Goal: Task Accomplishment & Management: Use online tool/utility

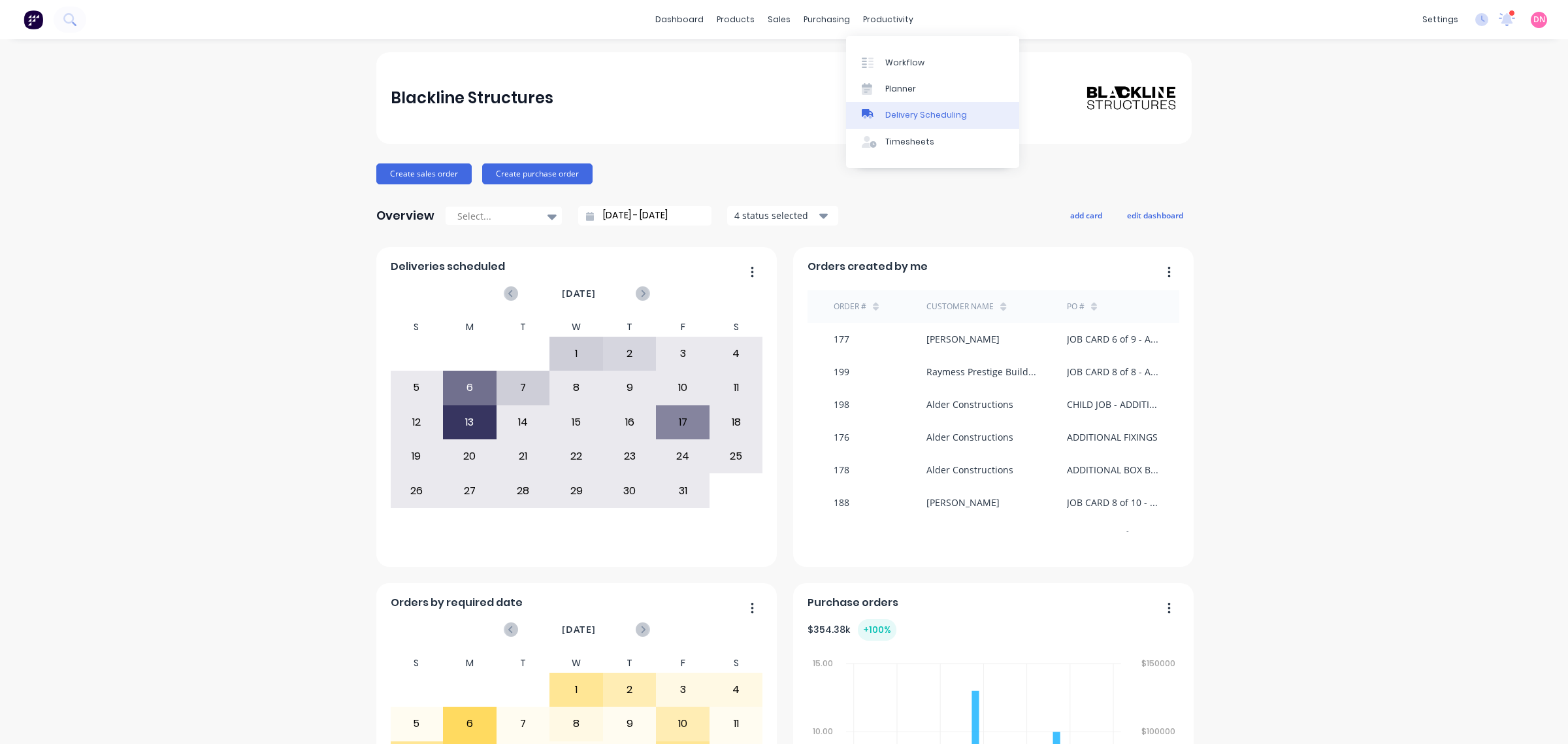
click at [961, 113] on div "Delivery Scheduling" at bounding box center [926, 115] width 82 height 12
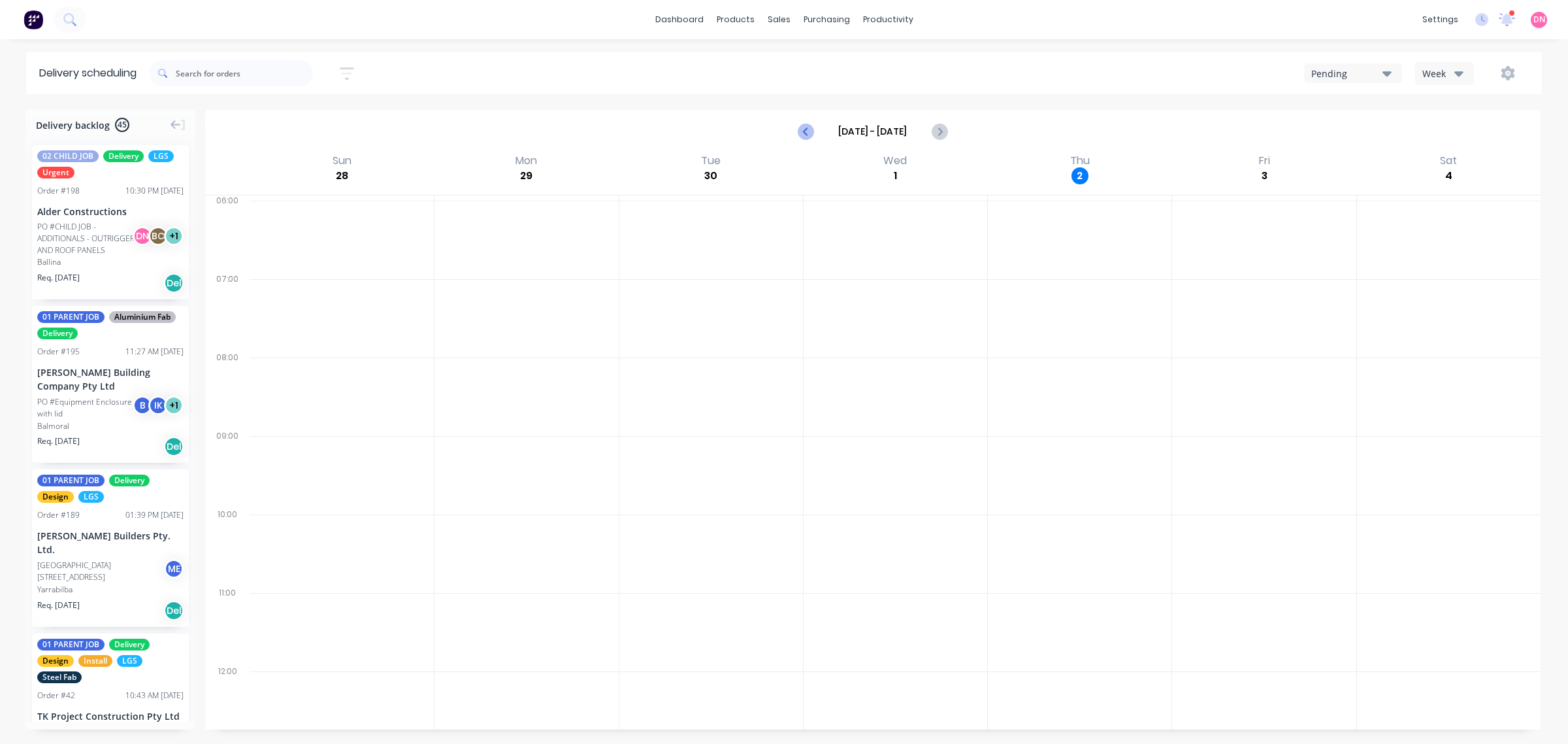
click at [811, 136] on icon "Previous page" at bounding box center [806, 132] width 16 height 16
type input "[DATE] - [DATE]"
click at [1374, 74] on div "Pending" at bounding box center [1347, 73] width 71 height 13
click at [1428, 76] on div "Week" at bounding box center [1441, 73] width 38 height 13
click at [1442, 126] on div "Vehicle" at bounding box center [1481, 134] width 130 height 26
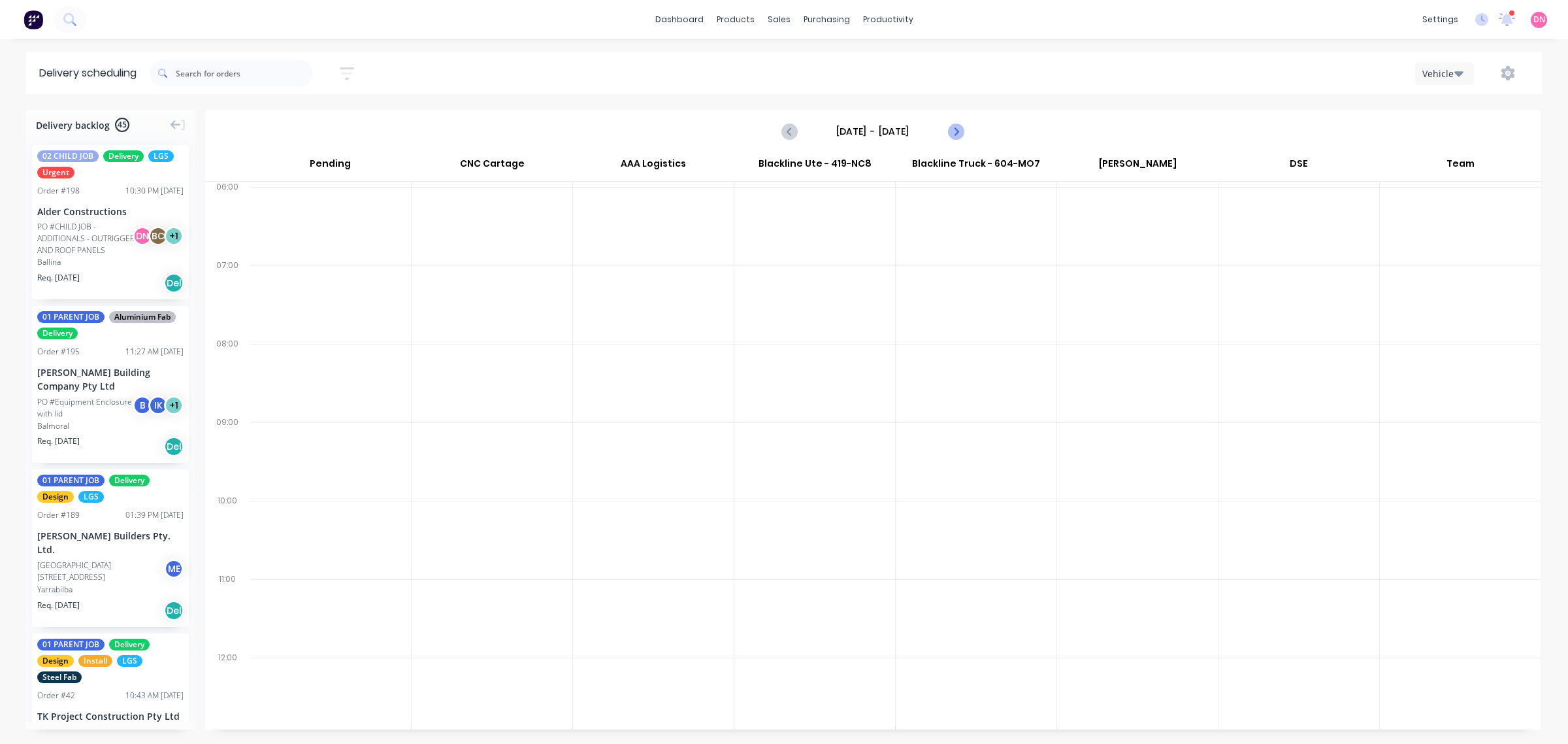
click at [957, 134] on icon "Next page" at bounding box center [956, 132] width 16 height 16
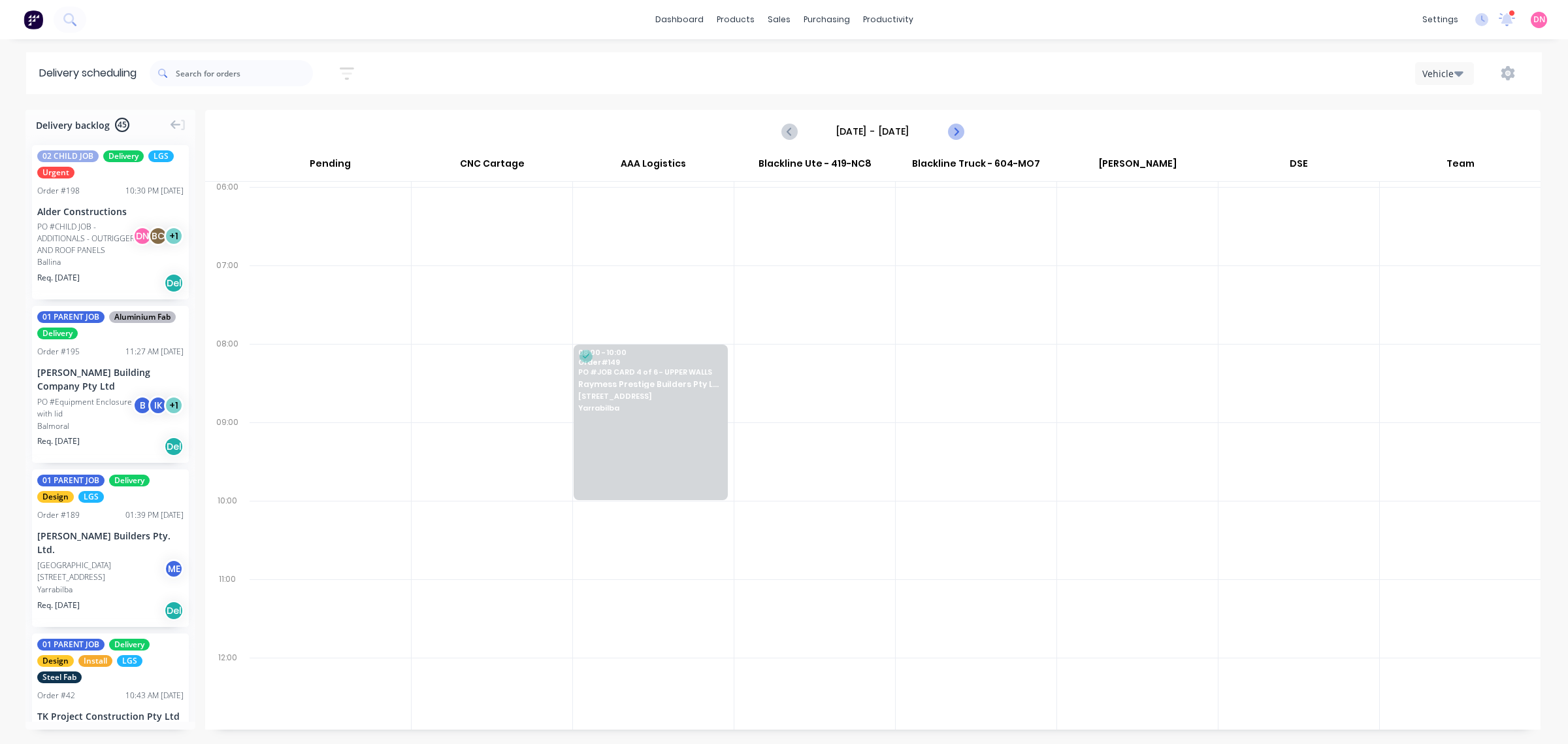
click at [957, 134] on icon "Next page" at bounding box center [956, 132] width 16 height 16
type input "[DATE] - [DATE]"
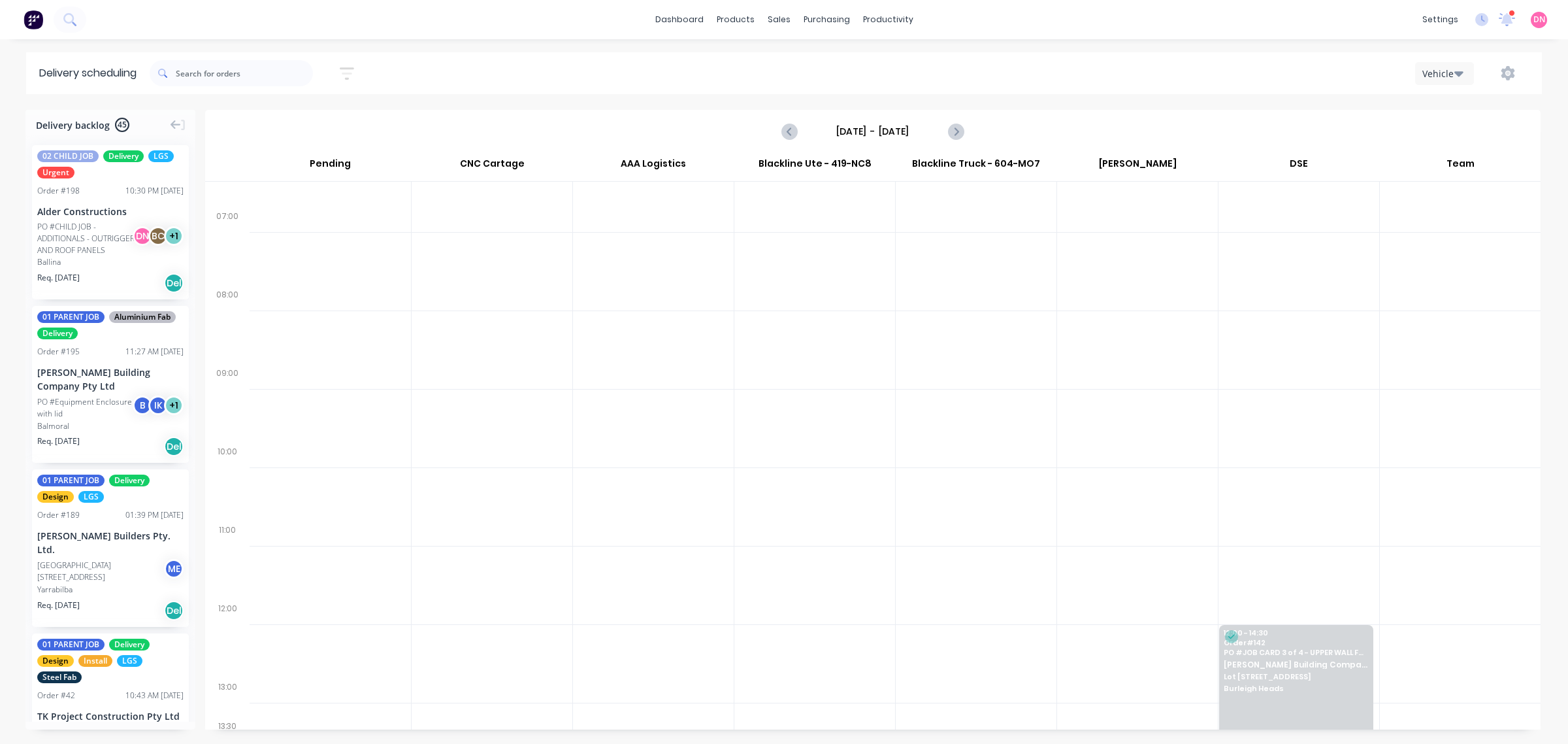
scroll to position [51, 0]
click at [1275, 684] on div at bounding box center [1296, 668] width 154 height 122
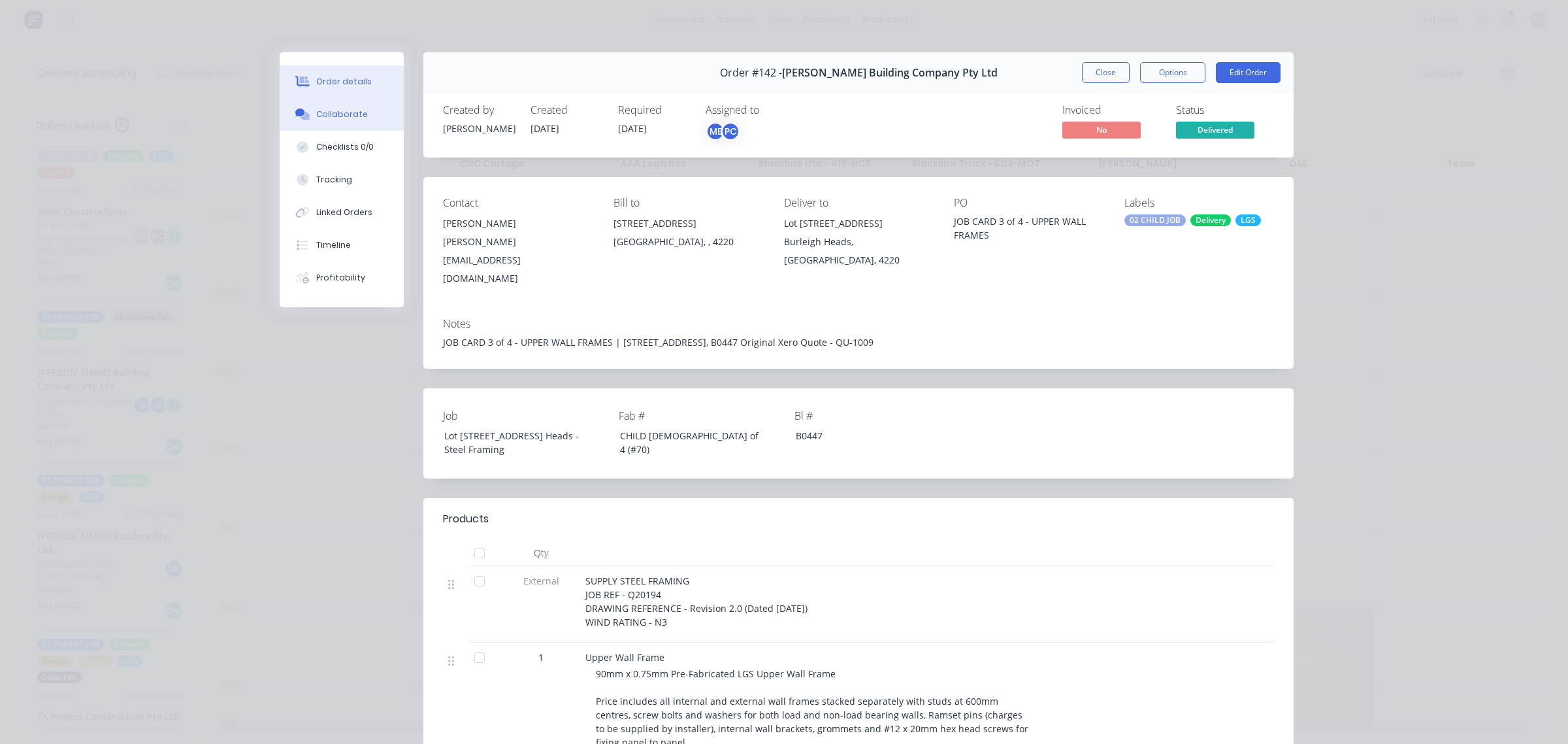
click at [353, 122] on button "Collaborate" at bounding box center [342, 114] width 124 height 33
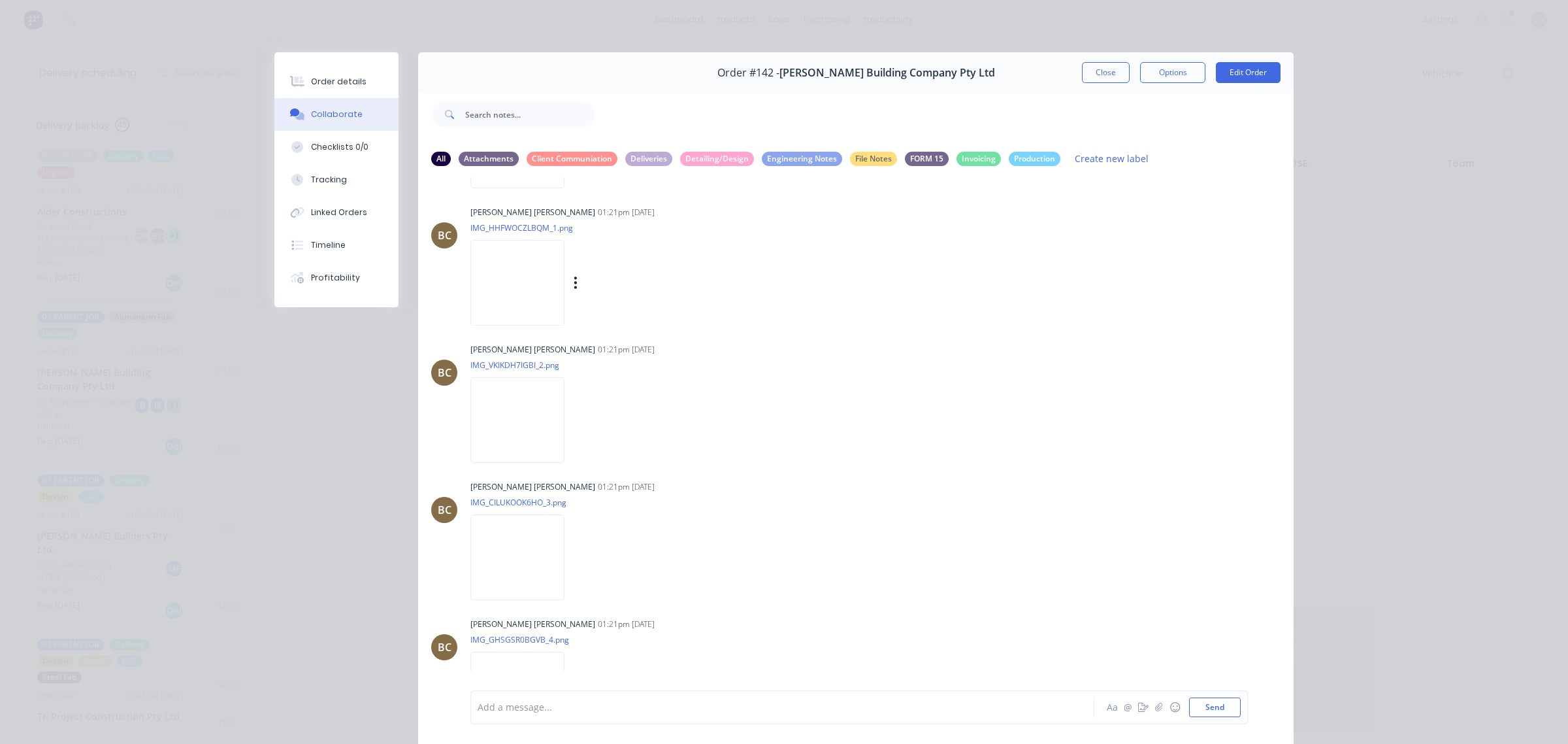
scroll to position [419, 0]
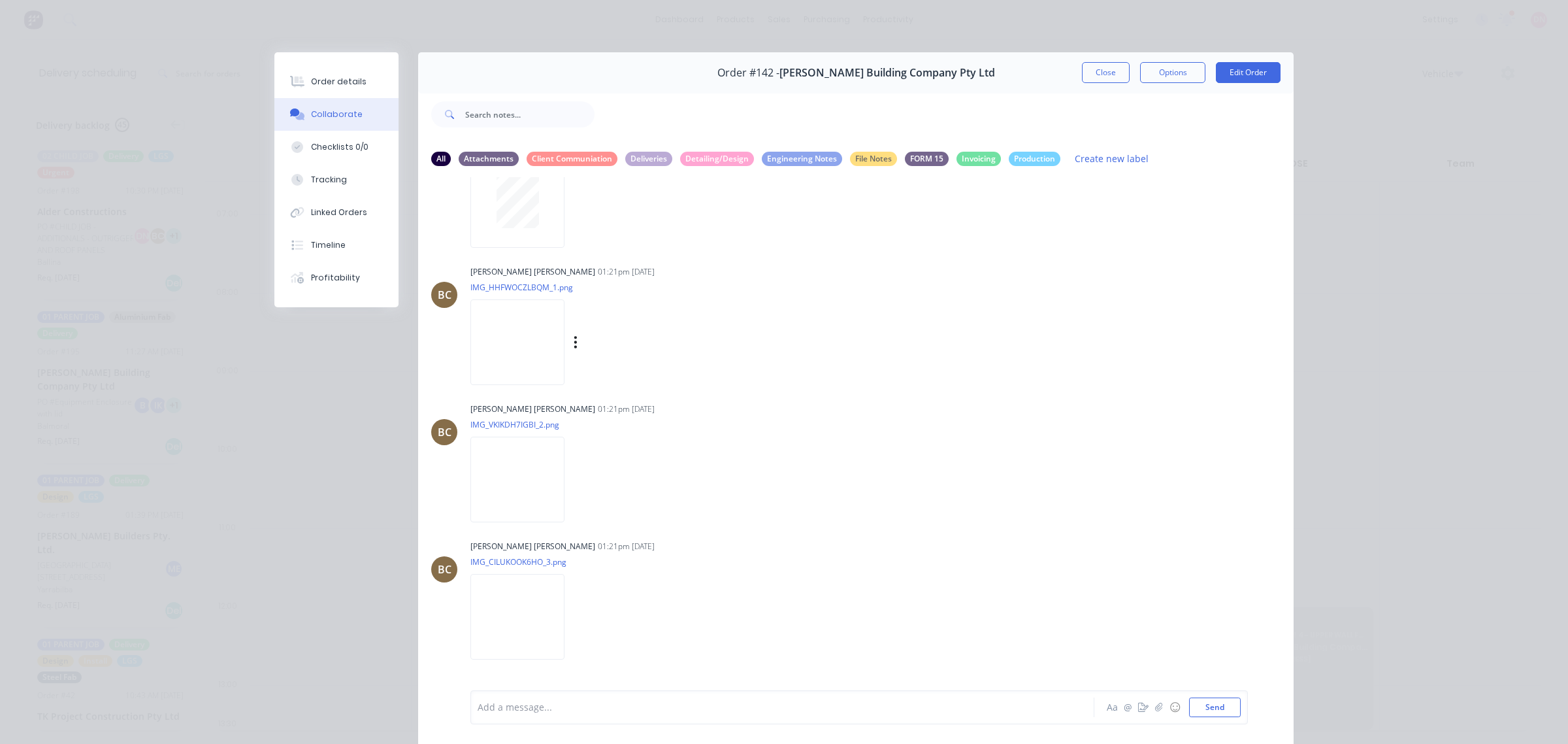
click at [533, 354] on img at bounding box center [517, 342] width 94 height 85
click at [528, 475] on img at bounding box center [517, 479] width 94 height 85
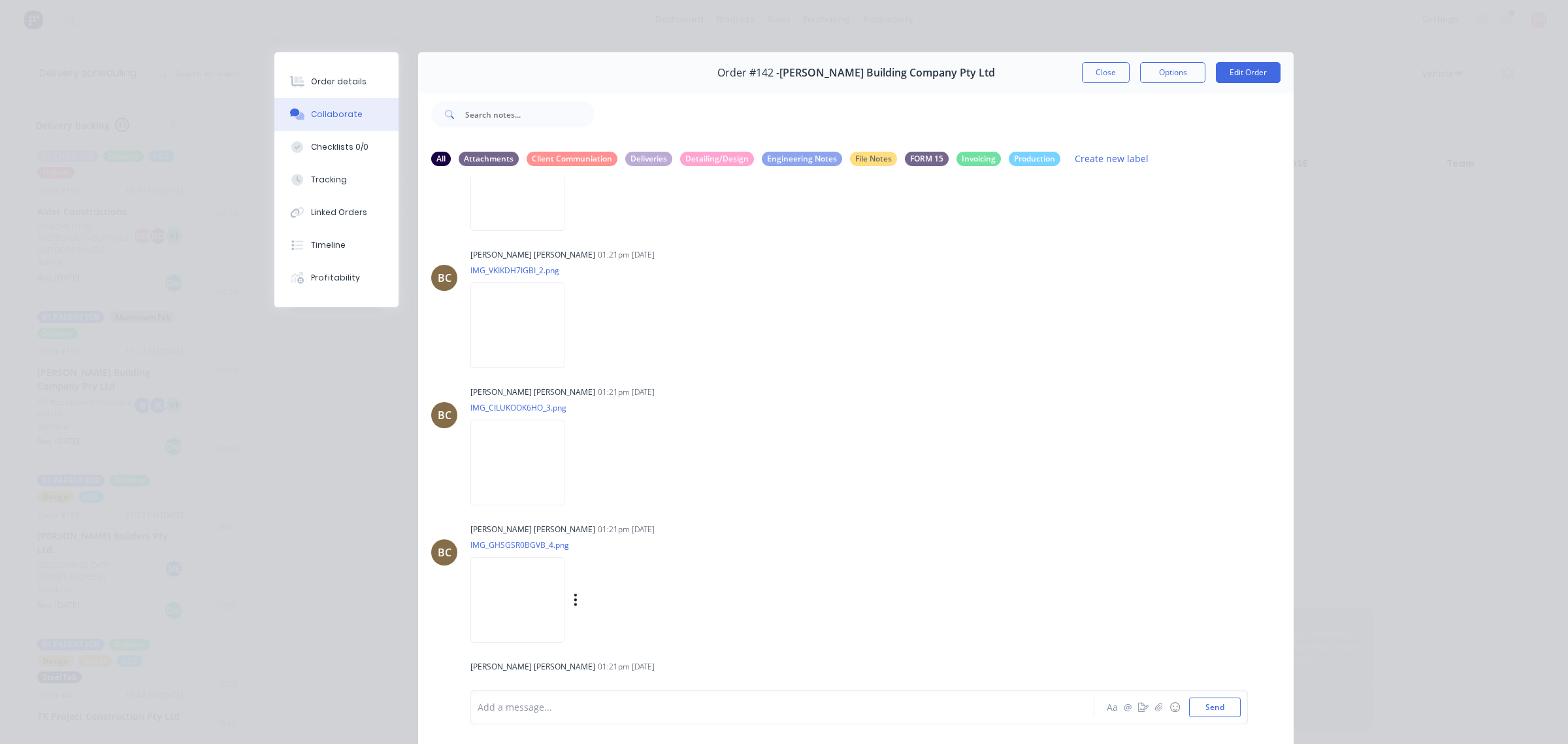
scroll to position [582, 0]
click at [524, 456] on img at bounding box center [517, 453] width 94 height 85
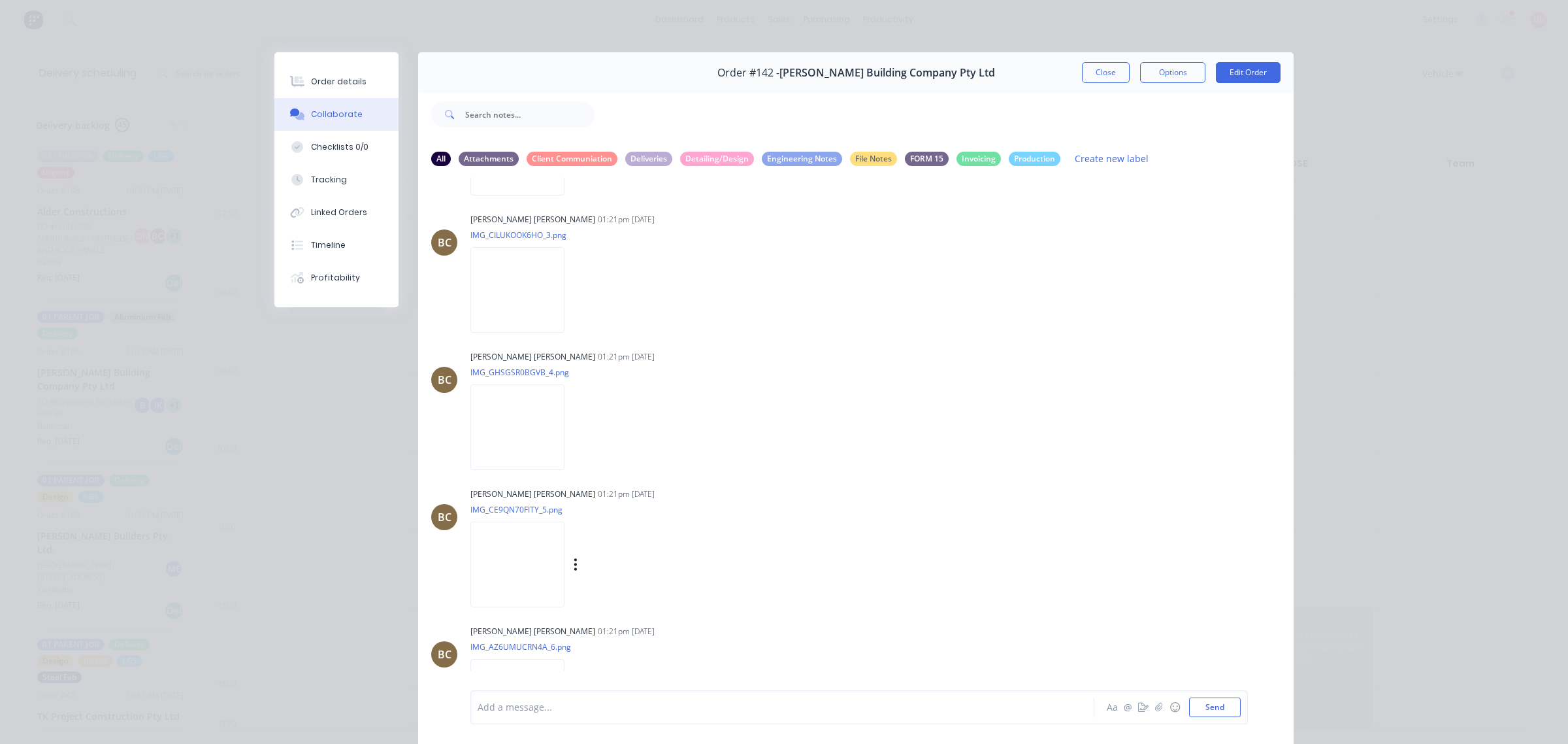
click at [538, 540] on img at bounding box center [517, 564] width 94 height 85
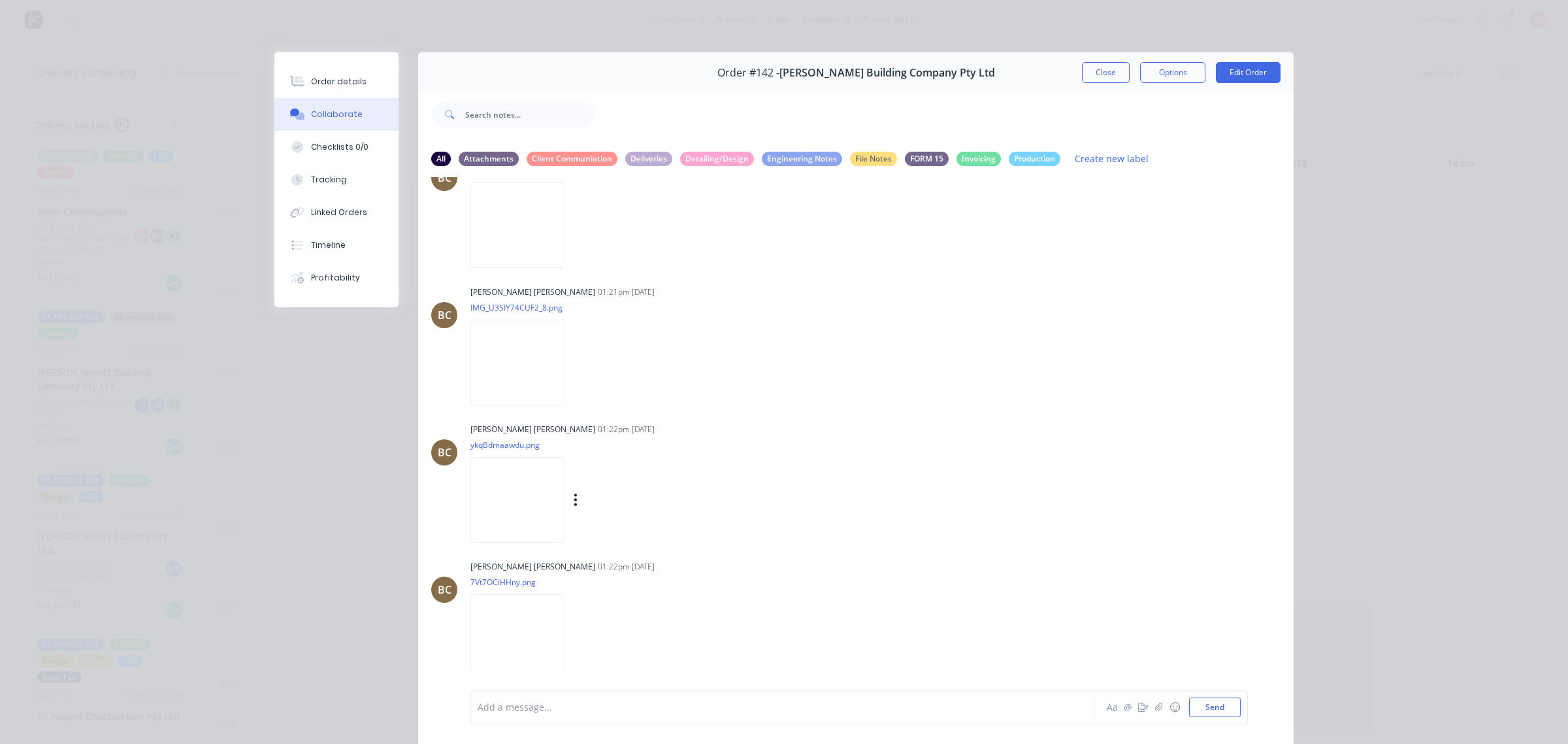
scroll to position [1399, 0]
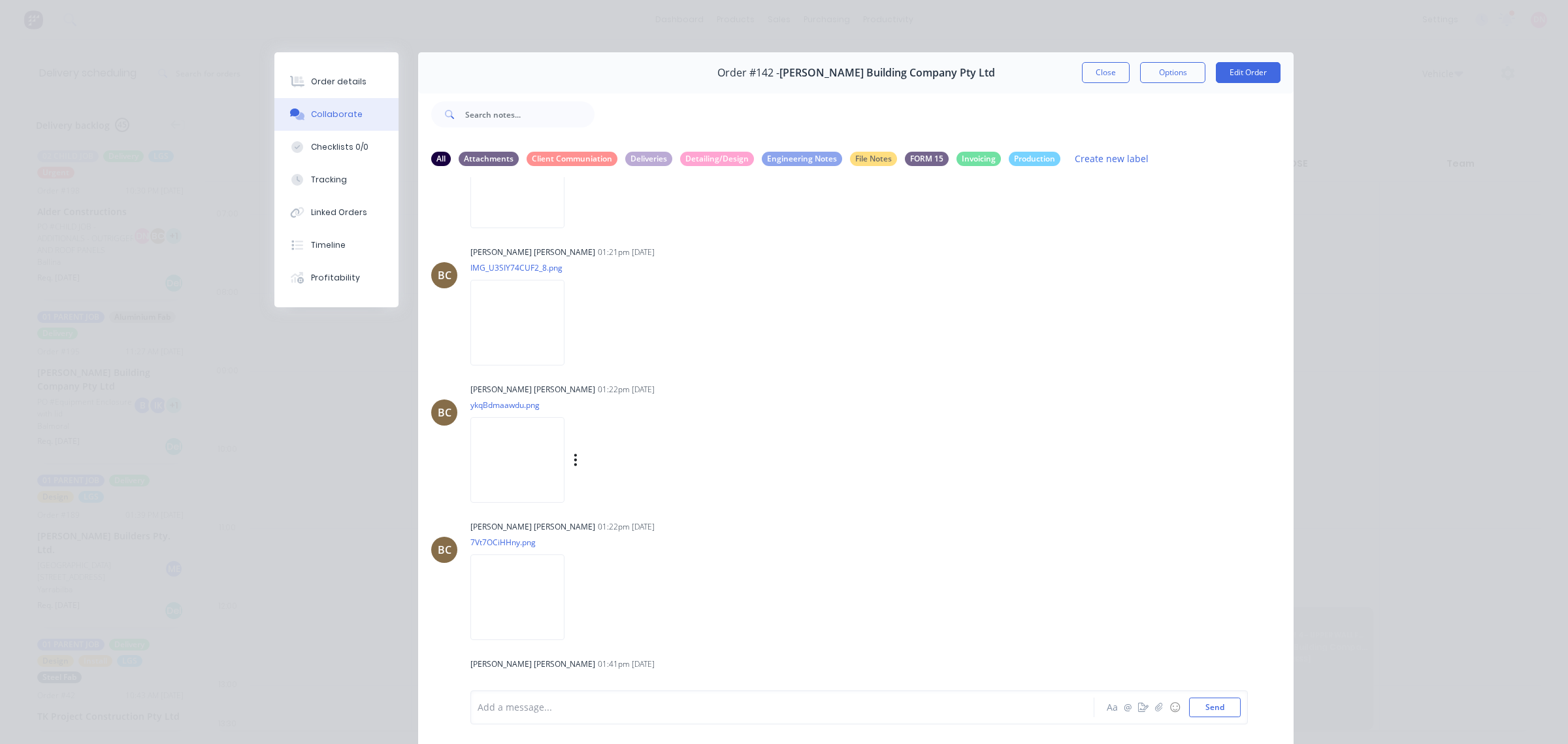
click at [524, 460] on img at bounding box center [517, 460] width 94 height 85
click at [1096, 73] on button "Close" at bounding box center [1106, 73] width 48 height 21
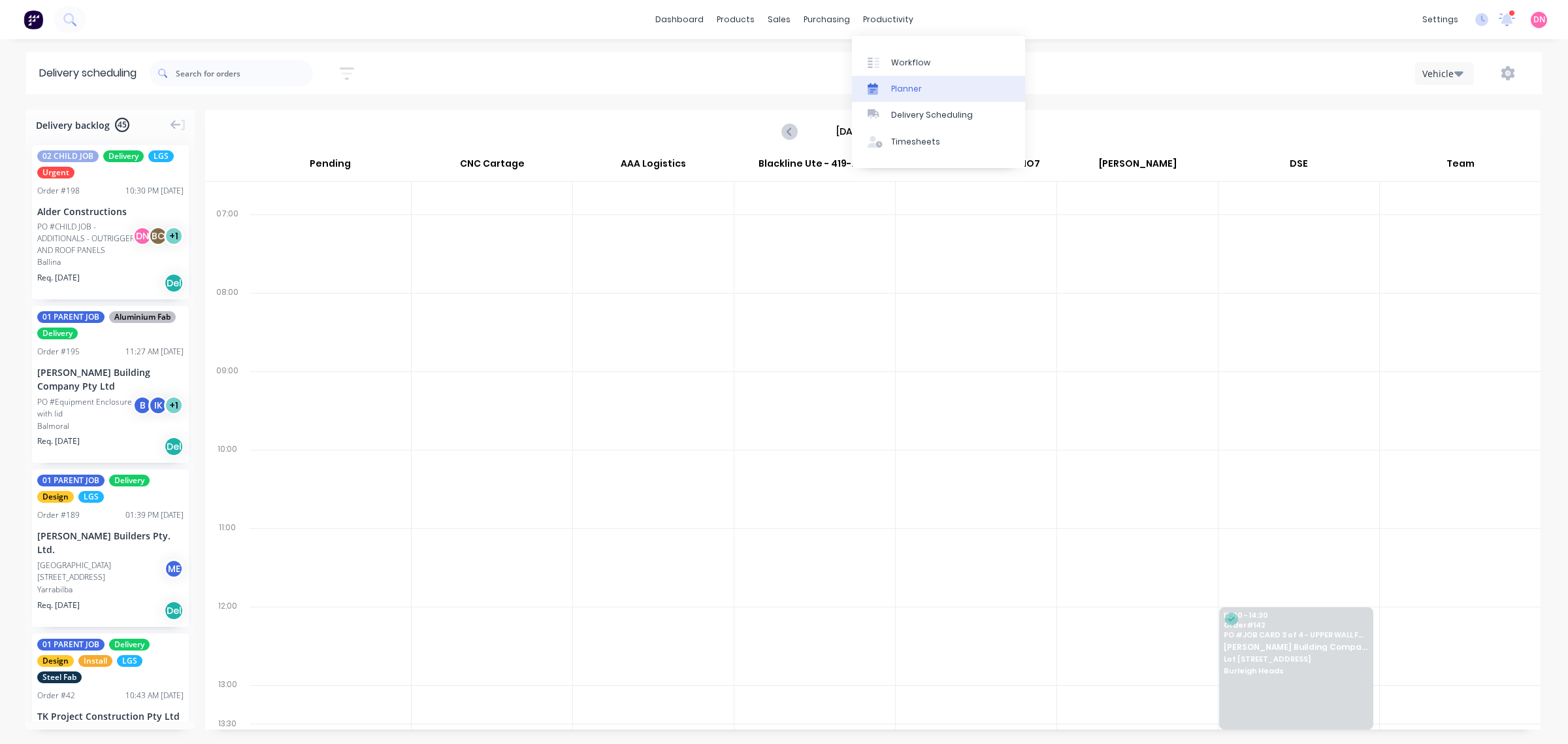
click at [900, 90] on div "Planner" at bounding box center [907, 88] width 31 height 12
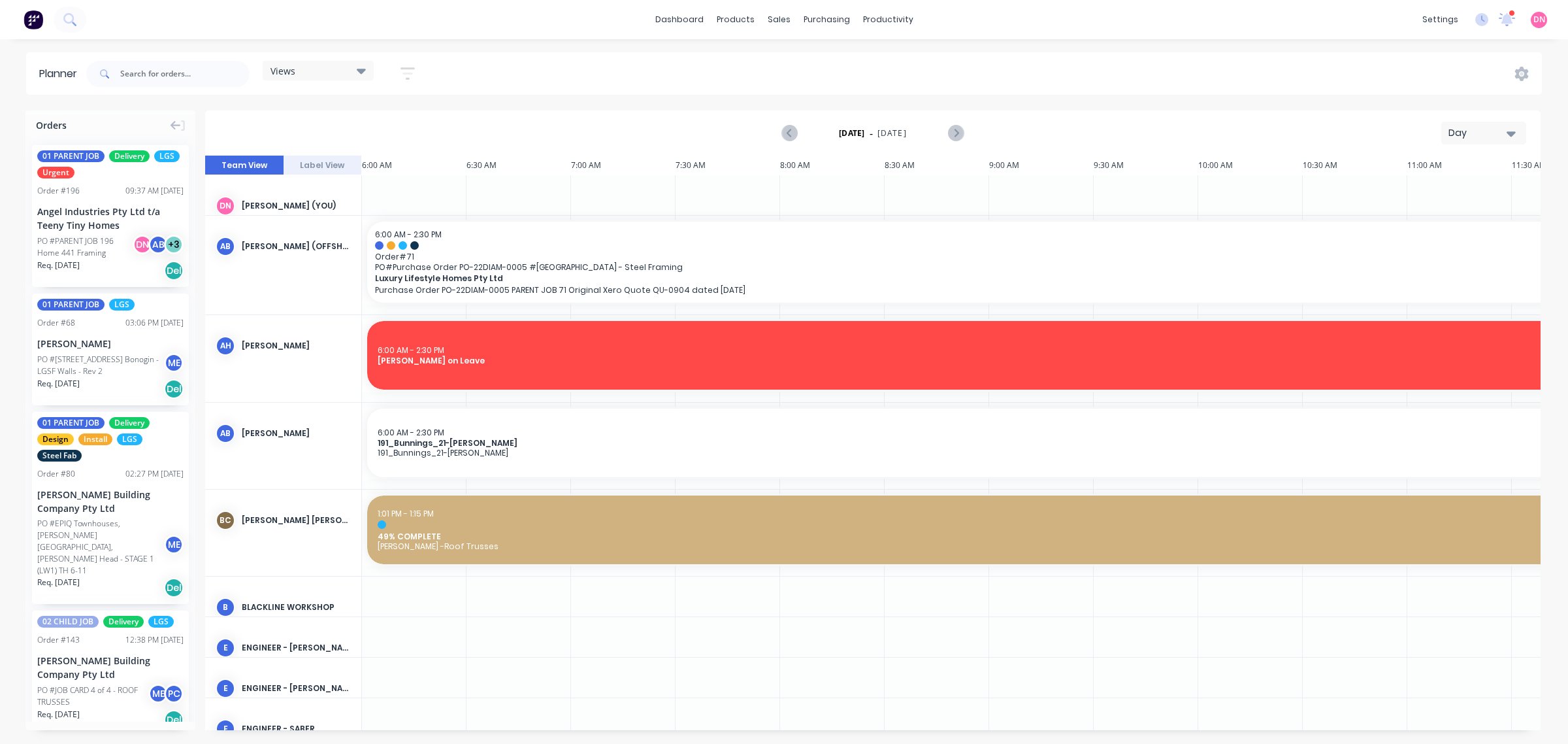
scroll to position [0, 604]
